Goal: Complete application form

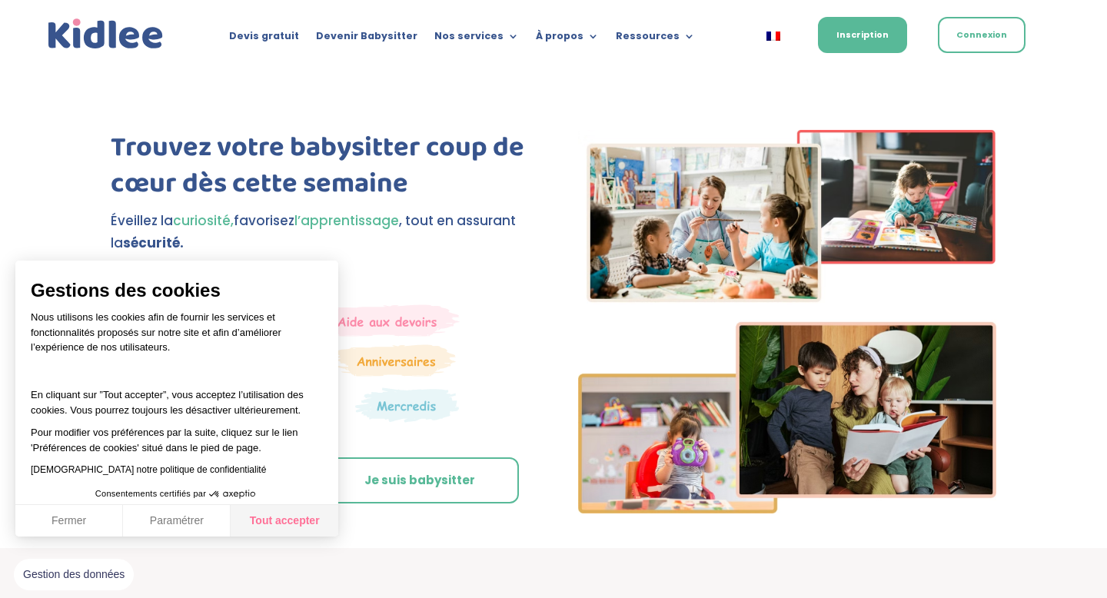
click at [289, 521] on button "Tout accepter" at bounding box center [285, 521] width 108 height 32
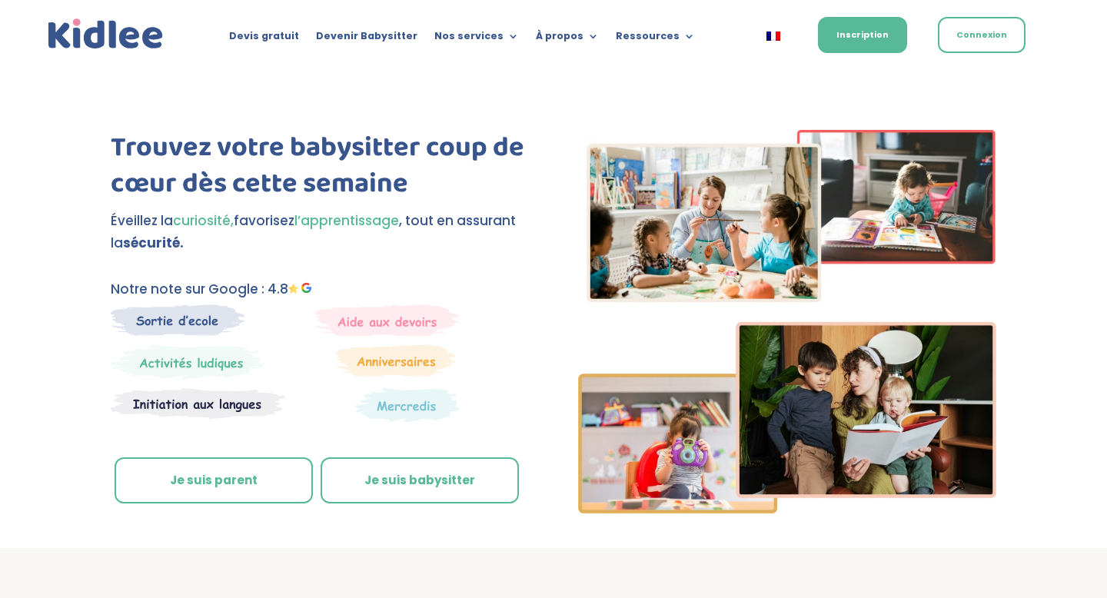
click at [221, 494] on link "Je suis parent" at bounding box center [214, 481] width 198 height 46
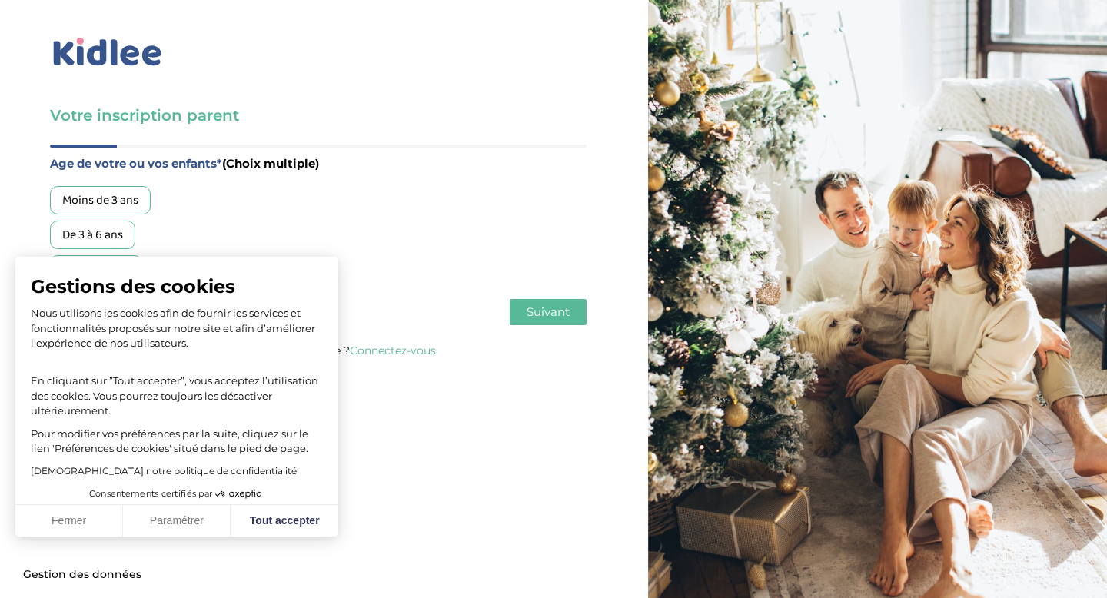
click at [531, 219] on div "Moins de 3 ans De 3 à 6 ans Plus de 6 ans" at bounding box center [318, 235] width 537 height 98
click at [357, 185] on div "Age de votre ou vos enfants* (Choix multiple) Moins de 3 ans De 3 à 6 ans Plus …" at bounding box center [318, 219] width 537 height 130
click at [298, 520] on button "Tout accepter" at bounding box center [285, 521] width 108 height 32
checkbox input "true"
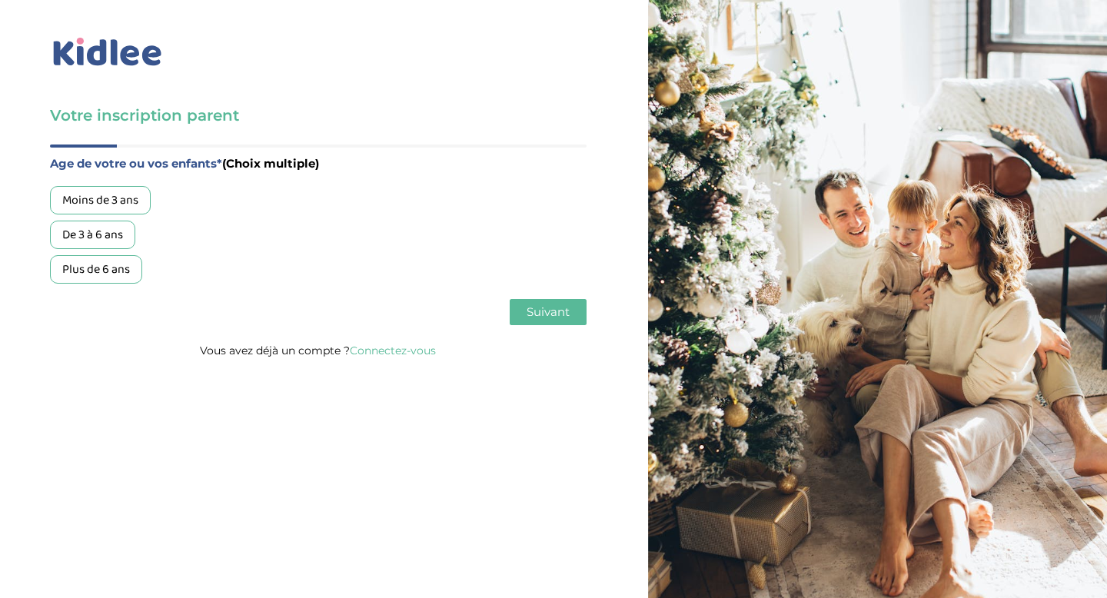
click at [92, 280] on div "Plus de 6 ans" at bounding box center [96, 269] width 92 height 28
click at [92, 242] on div "De 3 à 6 ans" at bounding box center [92, 235] width 85 height 28
click at [573, 318] on button "Suivant" at bounding box center [548, 312] width 77 height 26
click at [120, 201] on div "Garde régulière" at bounding box center [103, 200] width 106 height 28
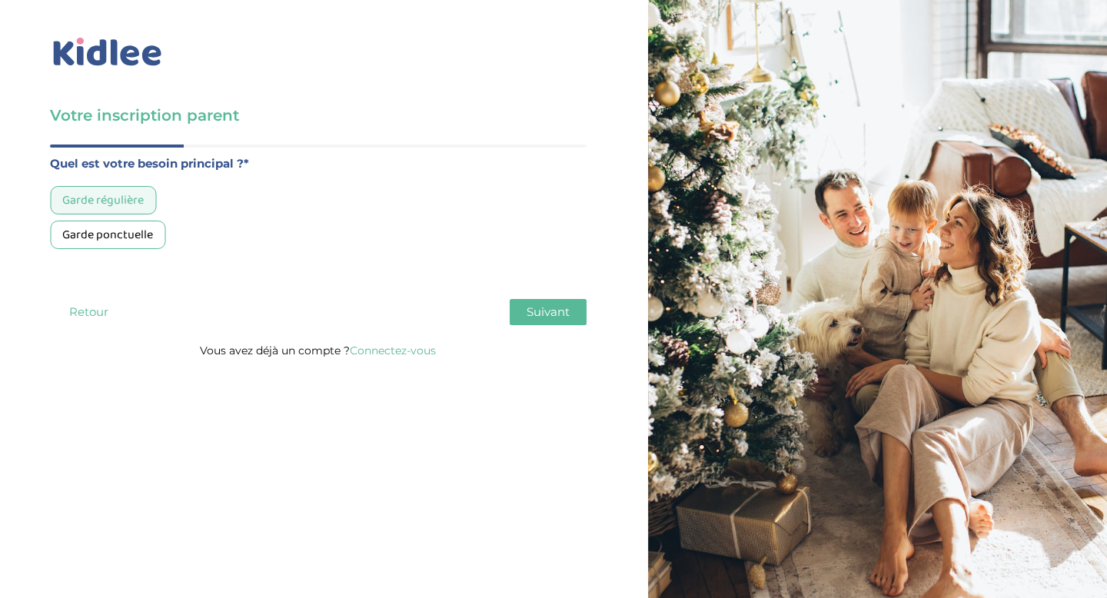
click at [579, 322] on button "Suivant" at bounding box center [548, 312] width 77 height 26
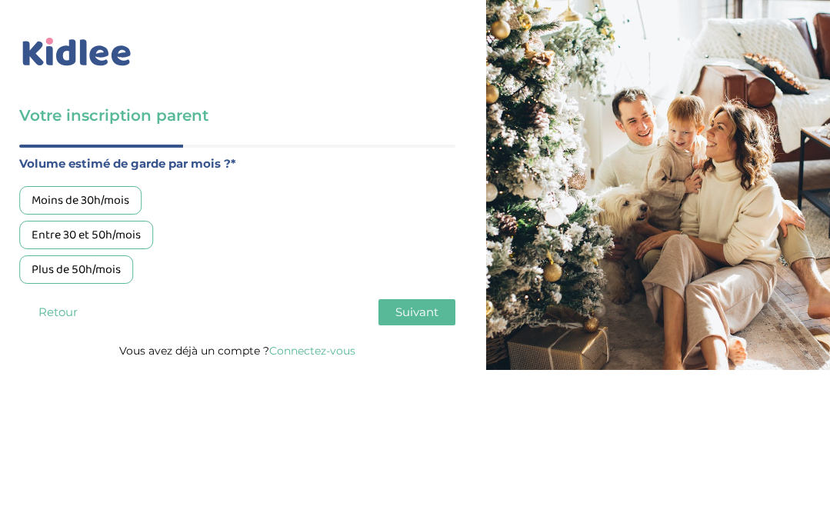
click at [113, 200] on div "Moins de 30h/mois" at bounding box center [80, 200] width 122 height 28
click at [110, 271] on div "Plus de 50h/mois" at bounding box center [76, 269] width 114 height 28
click at [445, 312] on button "Suivant" at bounding box center [416, 312] width 77 height 26
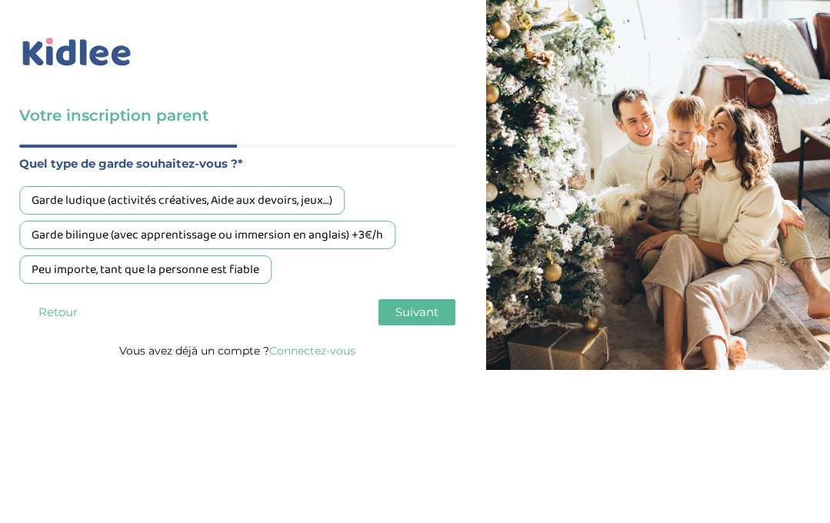
click at [236, 270] on div "Peu importe, tant que la personne est fiable" at bounding box center [145, 269] width 252 height 28
click at [426, 306] on span "Suivant" at bounding box center [416, 312] width 43 height 15
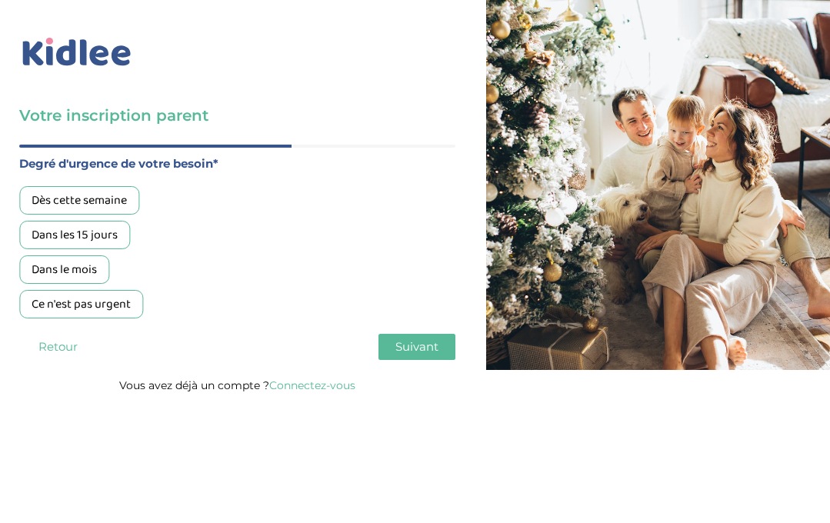
click at [85, 261] on div "Dans le mois" at bounding box center [64, 269] width 90 height 28
click at [441, 345] on button "Suivant" at bounding box center [416, 347] width 77 height 26
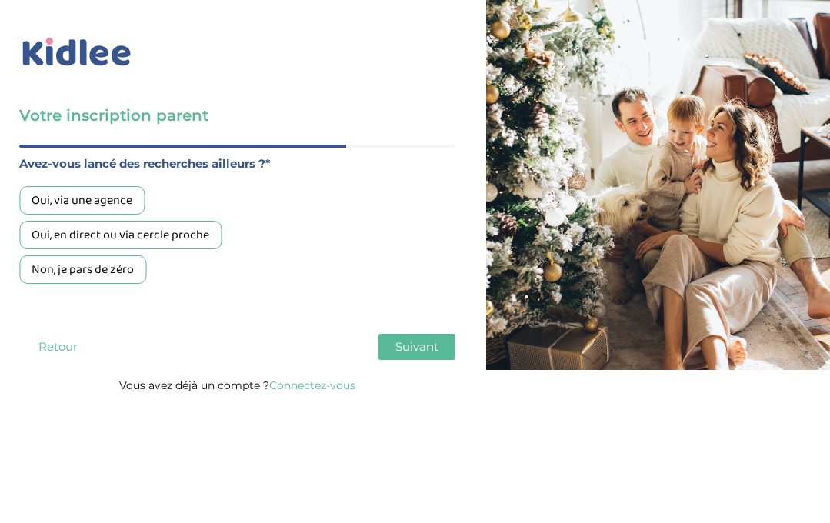
click at [137, 273] on div "Non, je pars de zéro" at bounding box center [82, 269] width 127 height 28
click at [446, 346] on button "Suivant" at bounding box center [416, 347] width 77 height 26
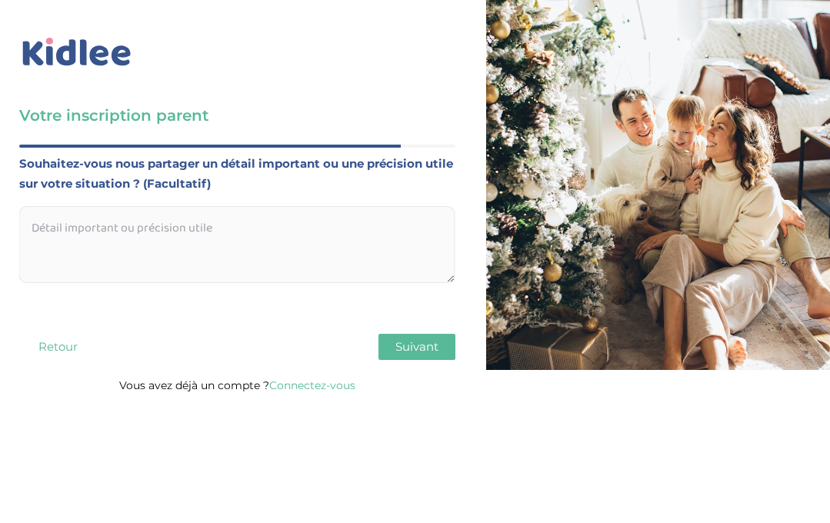
click at [443, 346] on button "Suivant" at bounding box center [416, 347] width 77 height 26
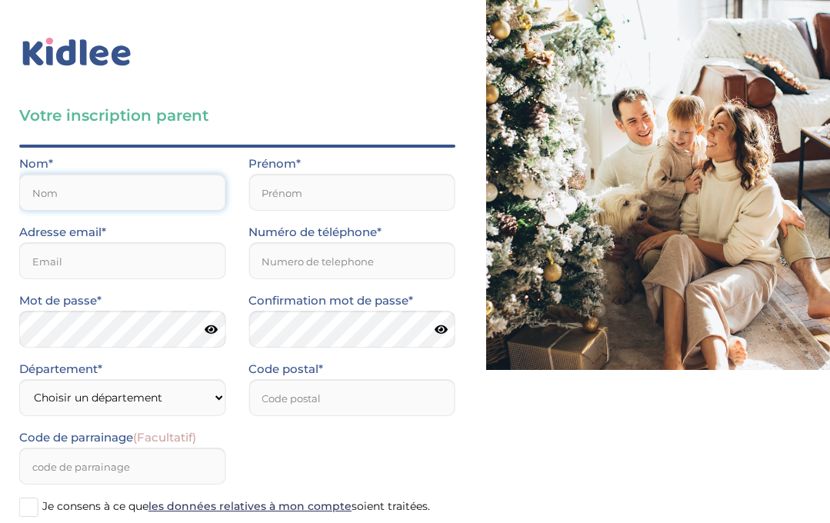
click at [101, 185] on input "text" at bounding box center [122, 192] width 206 height 37
type input "Daudin"
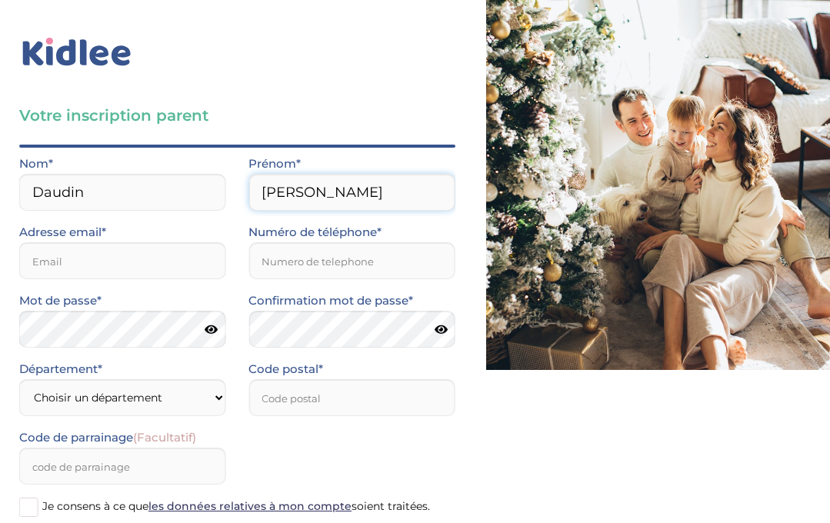
type input "Anna"
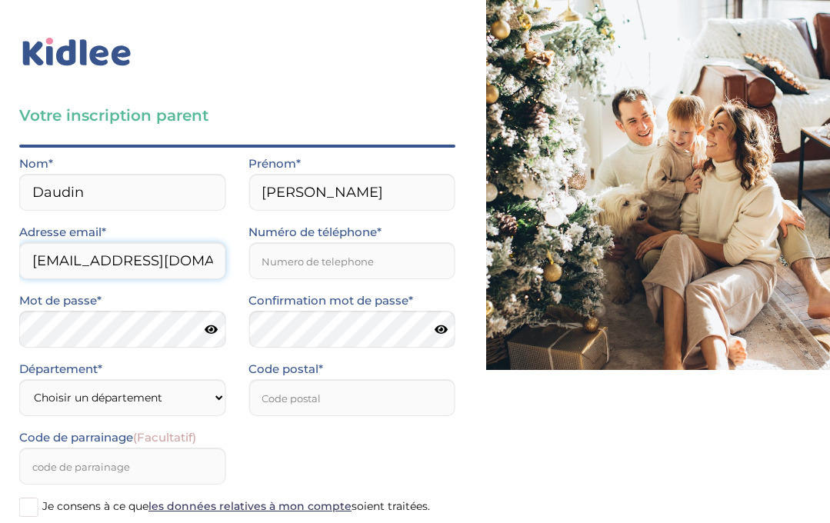
type input "daudin.anna@gmail.com"
type input "0686268816"
click at [65, 402] on select "Choisir un département Paris (75) Hauts-de-Seine (92) Yvelines (78) Val-de-Marn…" at bounding box center [122, 397] width 206 height 37
select select "75"
click at [19, 379] on select "Choisir un département Paris (75) Hauts-de-Seine (92) Yvelines (78) Val-de-Marn…" at bounding box center [122, 397] width 206 height 37
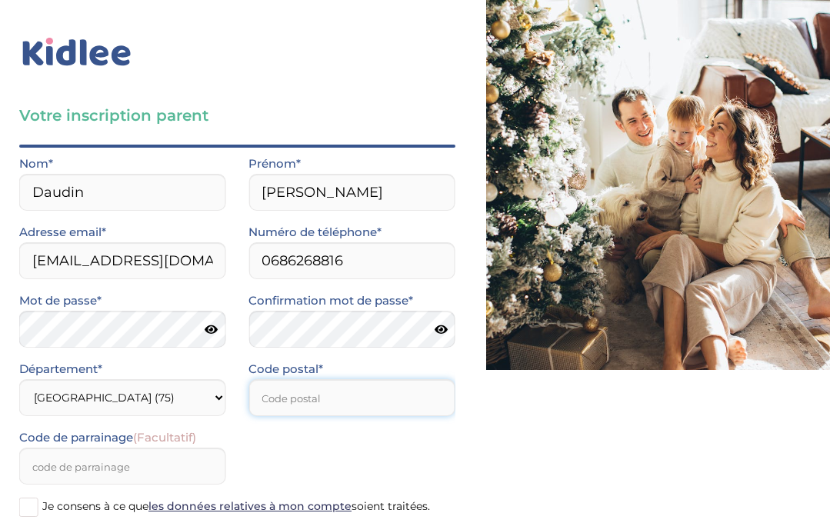
click at [305, 396] on input "number" at bounding box center [351, 397] width 206 height 37
type input "75006"
click at [135, 469] on input "Code de parrainage (Facultatif)" at bounding box center [122, 466] width 206 height 37
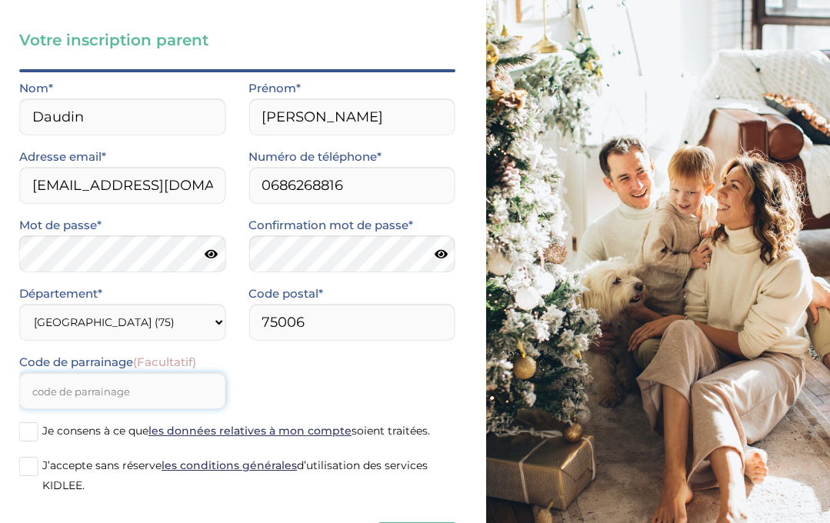
scroll to position [78, 0]
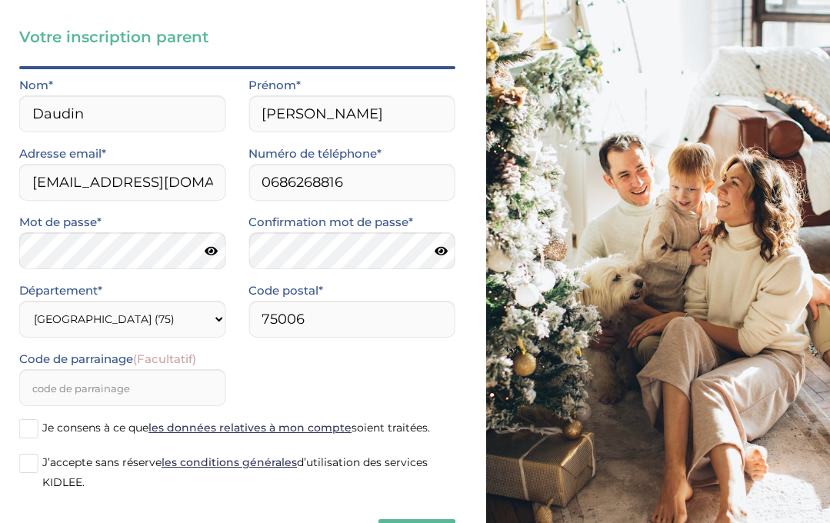
click at [28, 430] on span at bounding box center [28, 428] width 19 height 19
click at [0, 0] on input "Je consens à ce que les données relatives à mon compte soient traitées." at bounding box center [0, 0] width 0 height 0
click at [28, 468] on span at bounding box center [28, 463] width 19 height 19
click at [0, 0] on input "J’accepte sans réserve les conditions générales d’utilisation des services KIDL…" at bounding box center [0, 0] width 0 height 0
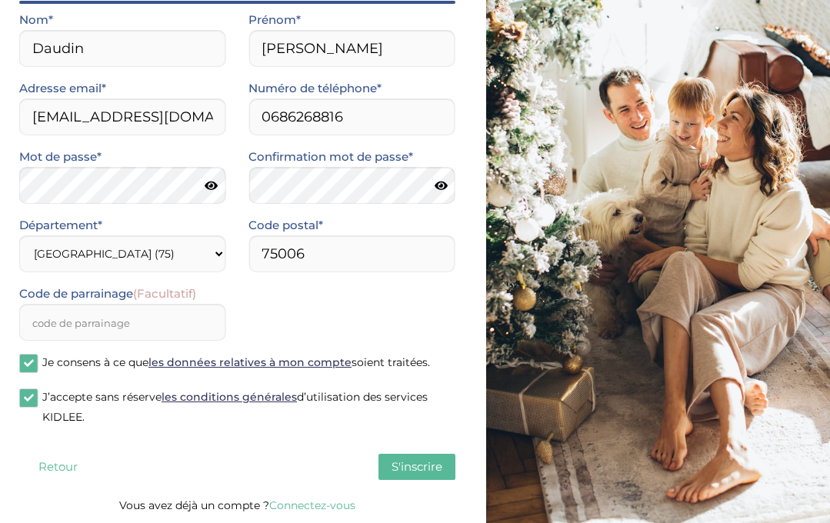
click at [404, 471] on span "S'inscrire" at bounding box center [416, 466] width 51 height 15
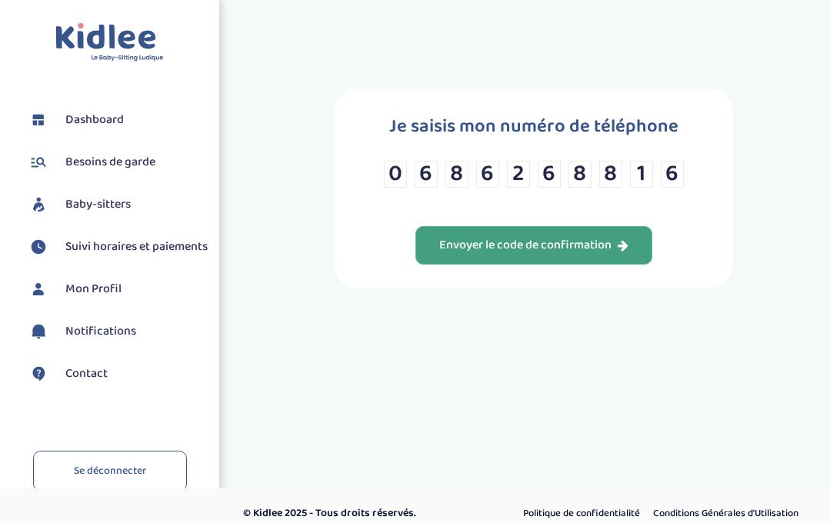
click at [546, 251] on div "Envoyer le code de confirmation" at bounding box center [533, 246] width 189 height 18
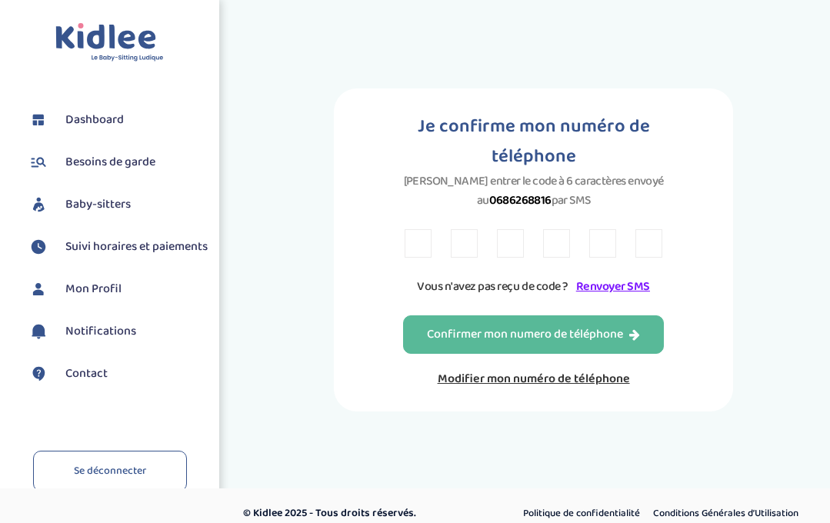
click at [414, 250] on input "text" at bounding box center [417, 243] width 27 height 28
type input "8"
type input "Z"
type input "8"
type input "F"
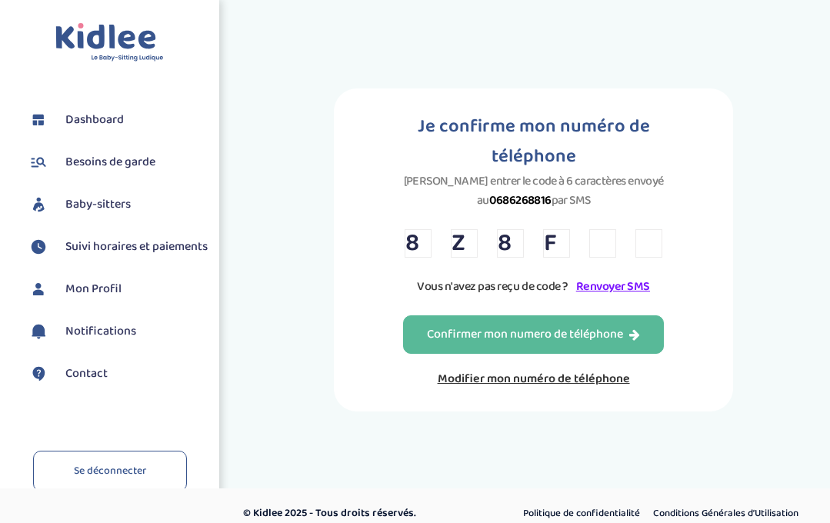
type input "7"
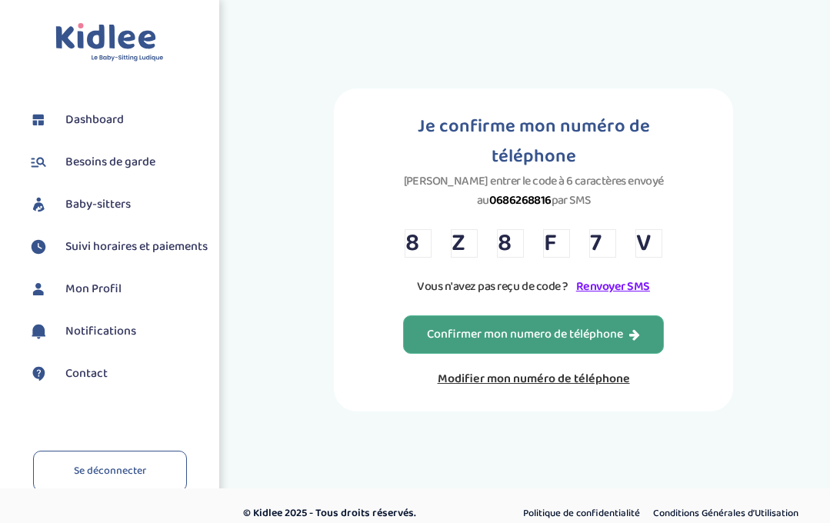
type input "V"
click at [481, 331] on div "Confirmer mon numero de téléphone" at bounding box center [533, 335] width 213 height 18
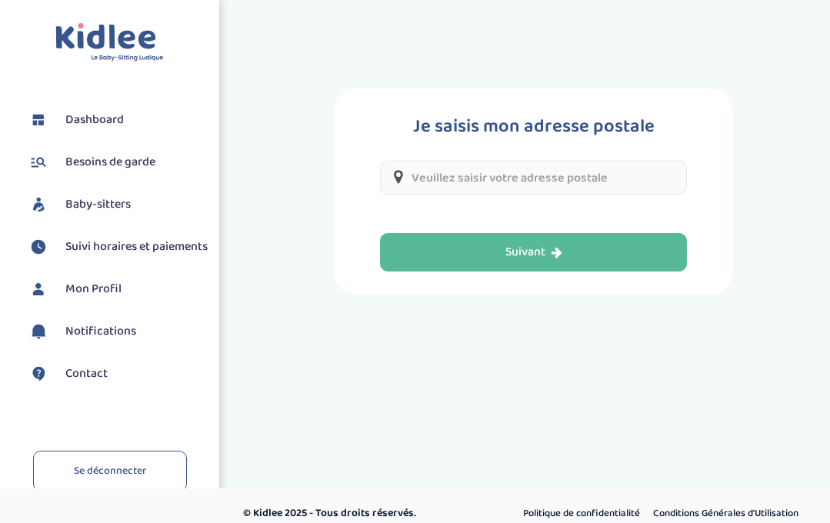
click at [538, 181] on input "text" at bounding box center [533, 178] width 307 height 34
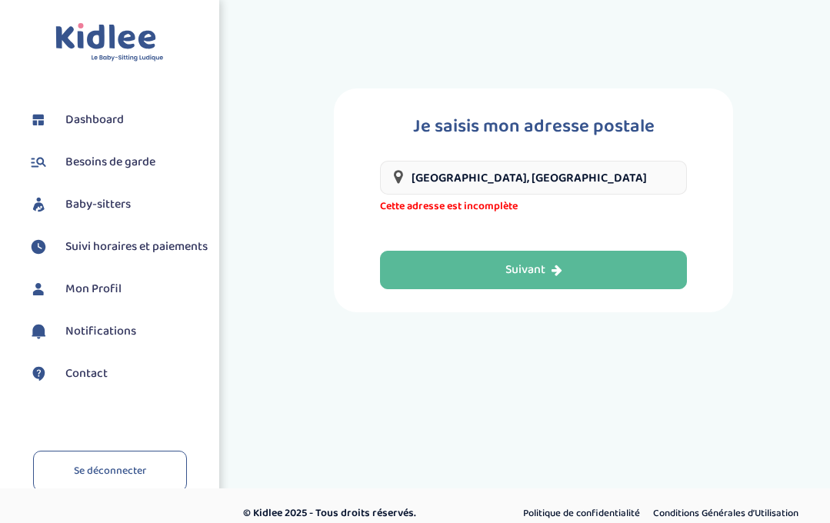
drag, startPoint x: 549, startPoint y: 189, endPoint x: 239, endPoint y: 171, distance: 310.4
click at [239, 171] on div "Je saisis mon adresse postale 75006 Paris, France Cette adresse est incomplète …" at bounding box center [533, 183] width 593 height 320
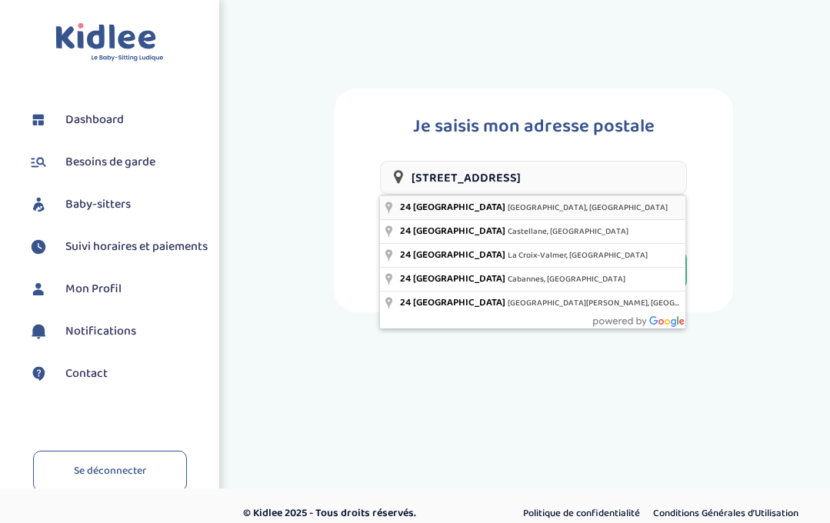
type input "24 Boulevard Saint-Michel, Paris, France"
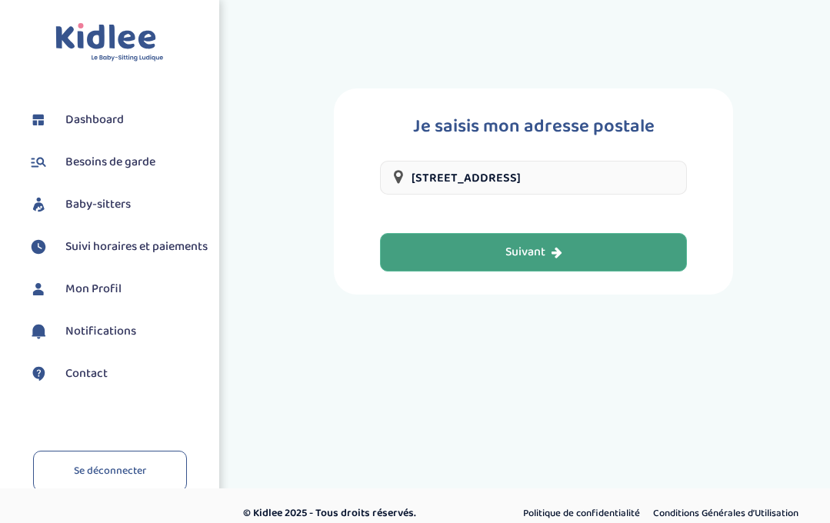
click at [534, 250] on div "Suivant" at bounding box center [533, 253] width 57 height 18
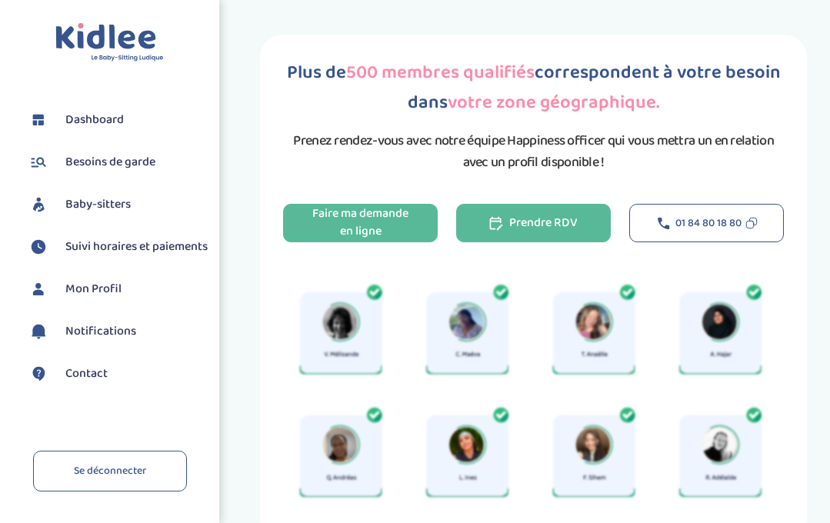
click at [538, 232] on div "Prendre RDV" at bounding box center [533, 224] width 88 height 18
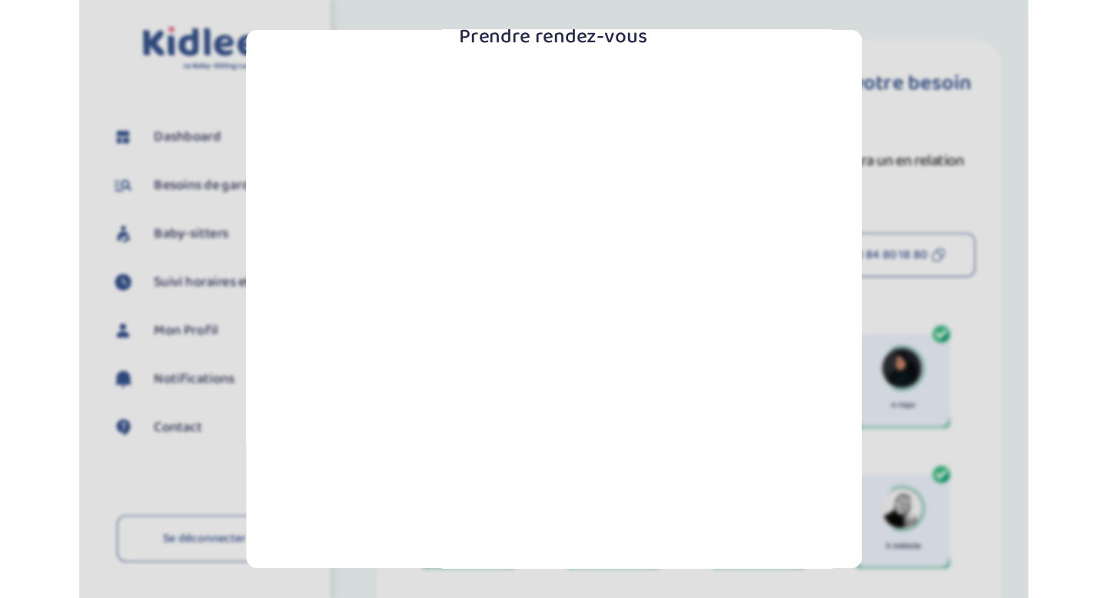
scroll to position [115, 0]
